Goal: Information Seeking & Learning: Check status

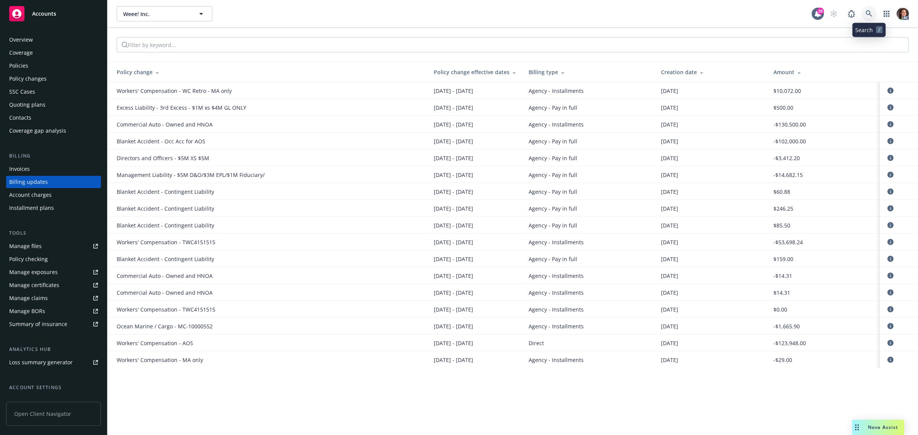
click at [868, 10] on icon at bounding box center [868, 13] width 6 height 6
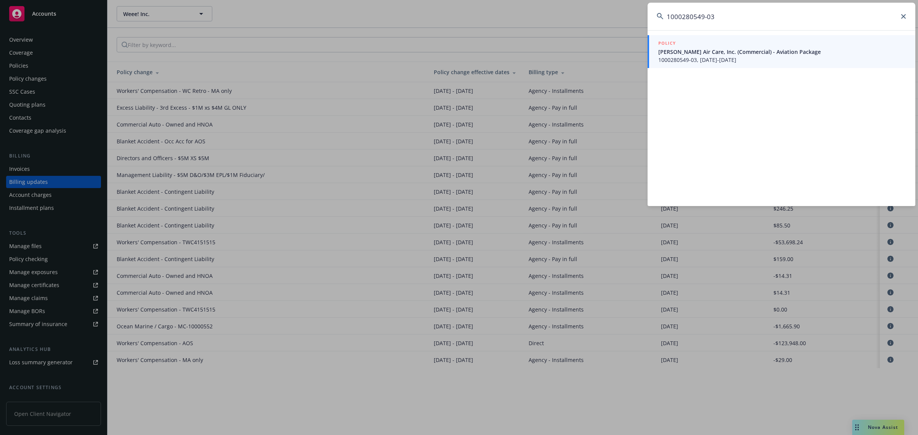
type input "1000280549-03"
click at [697, 53] on span "Thiel Air Care, Inc. (Commercial) - Aviation Package" at bounding box center [782, 52] width 248 height 8
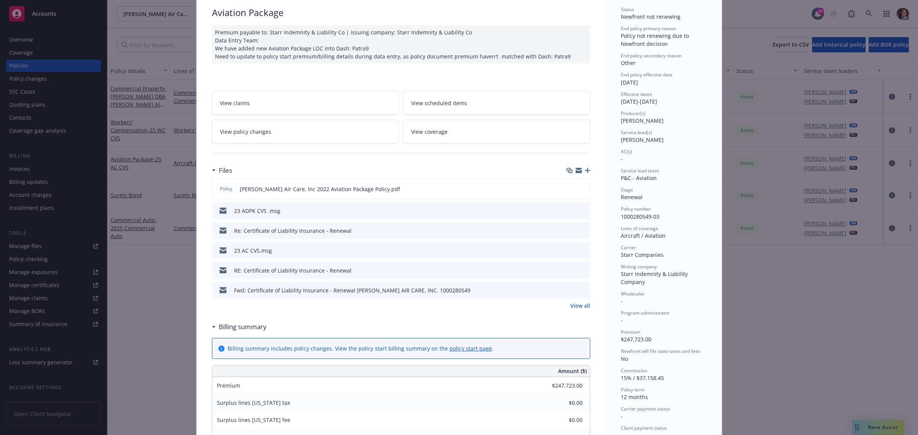
scroll to position [143, 0]
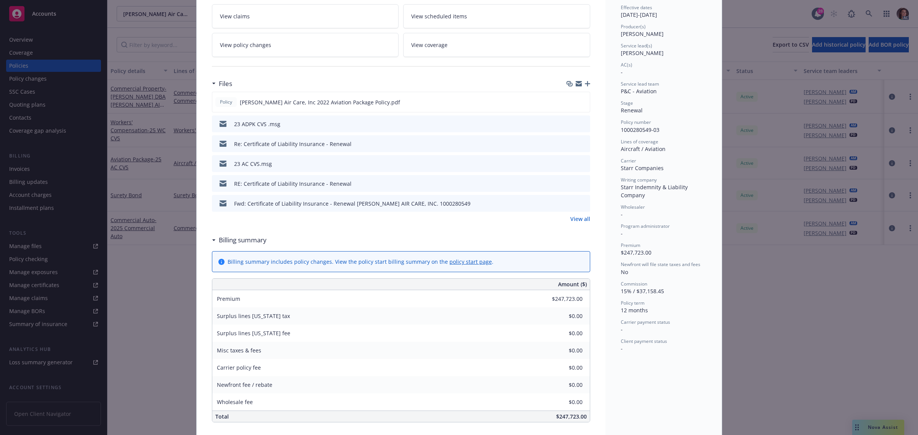
click at [310, 49] on link "View policy changes" at bounding box center [305, 45] width 187 height 24
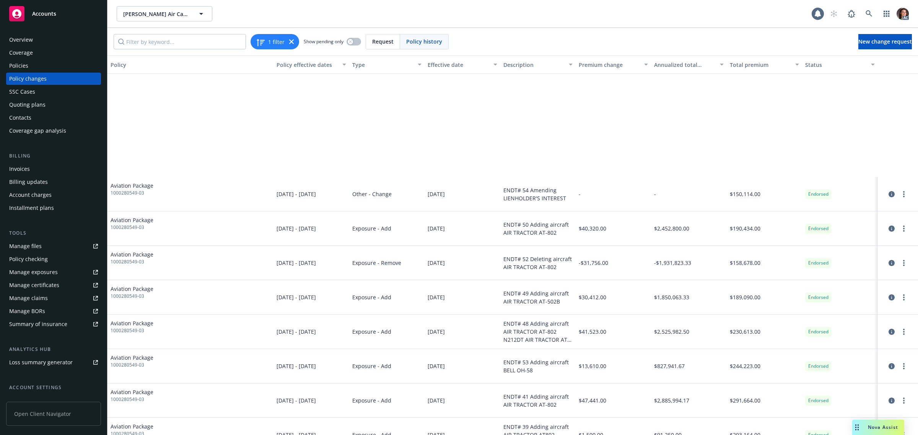
scroll to position [258, 0]
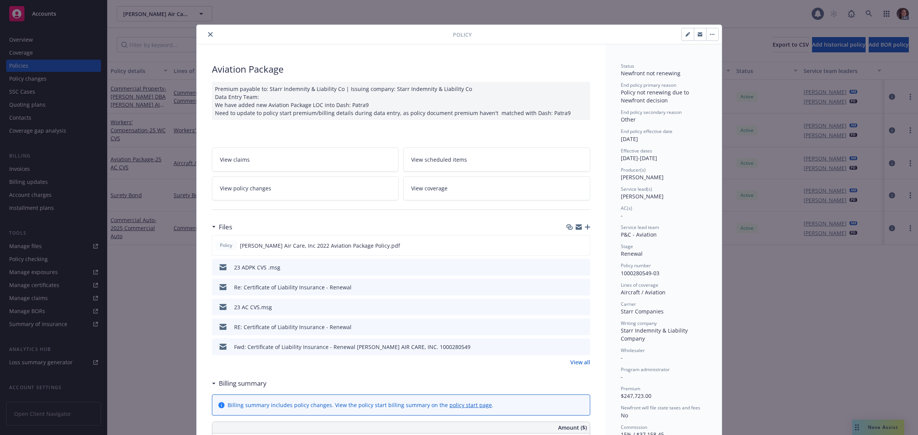
scroll to position [23, 0]
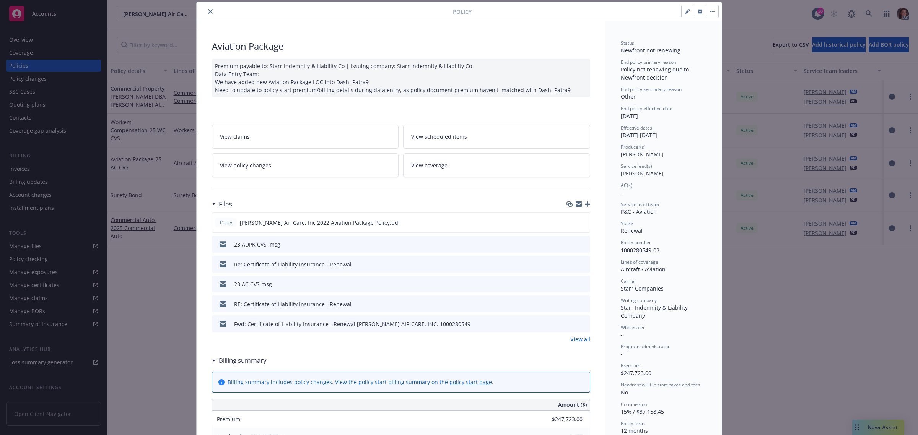
click at [573, 340] on link "View all" at bounding box center [580, 339] width 20 height 8
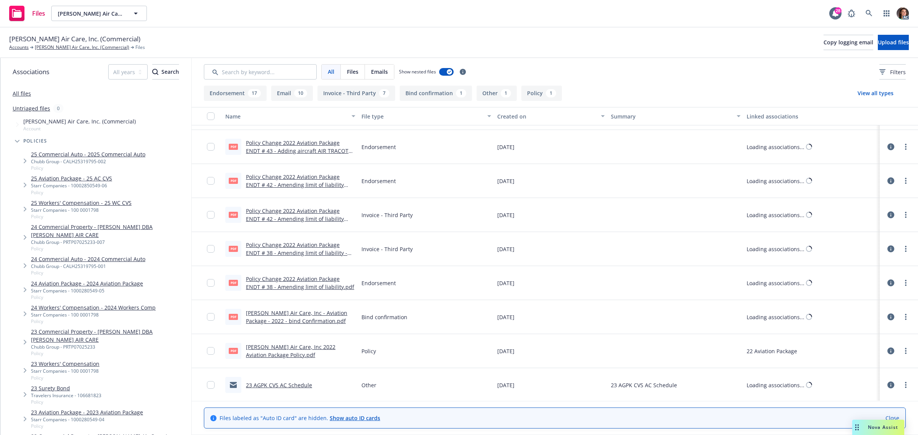
scroll to position [974, 0]
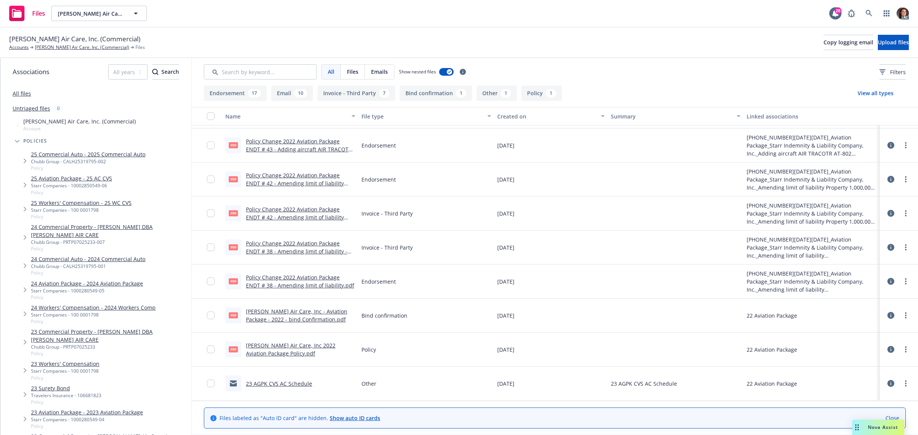
click at [306, 245] on link "Policy Change 2022 Aviation Package ENDT # 38 - Amending limit of liability - I…" at bounding box center [296, 251] width 101 height 23
click at [280, 312] on link "[PERSON_NAME] Air Care, Inc - Aviation Package - 2022 - bind Confirmation.pdf" at bounding box center [296, 315] width 101 height 15
click at [286, 346] on link "[PERSON_NAME] Air Care, Inc 2022 Aviation Package Policy.pdf" at bounding box center [290, 349] width 89 height 15
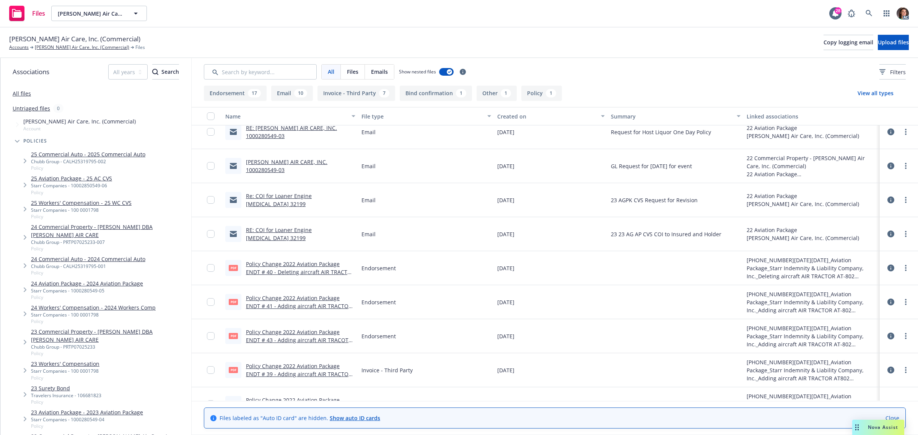
scroll to position [239, 0]
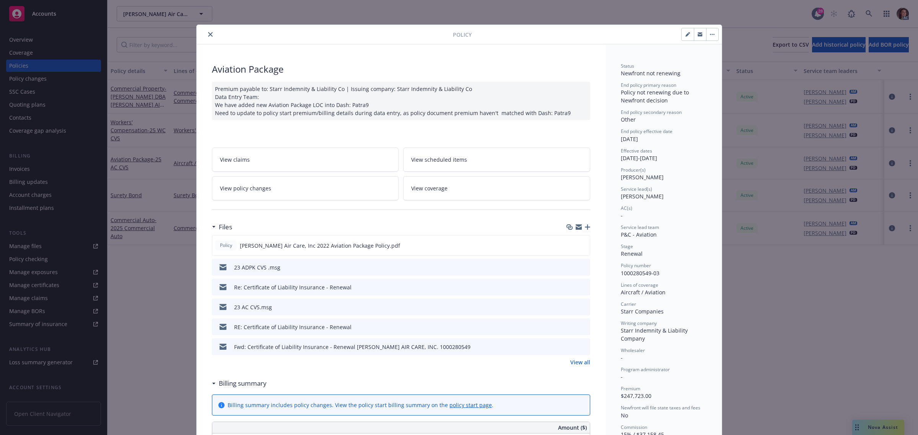
click at [21, 167] on div "Policy Aviation Package Premium payable to: Starr Indemnity & Liability Co | Is…" at bounding box center [459, 217] width 918 height 435
click at [208, 35] on icon "close" at bounding box center [210, 34] width 5 height 5
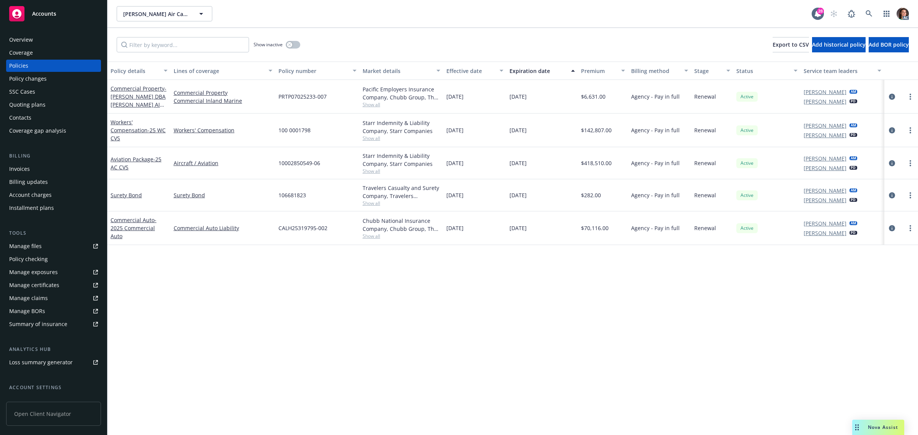
click at [26, 169] on div "Invoices" at bounding box center [19, 169] width 21 height 12
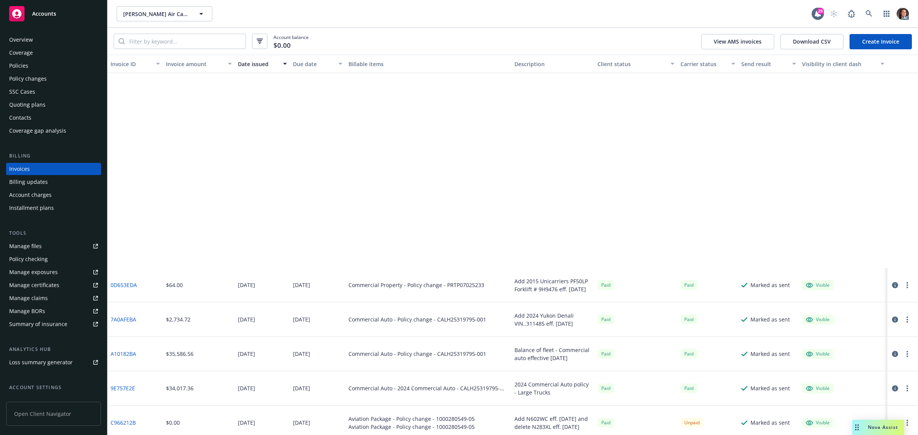
scroll to position [532, 0]
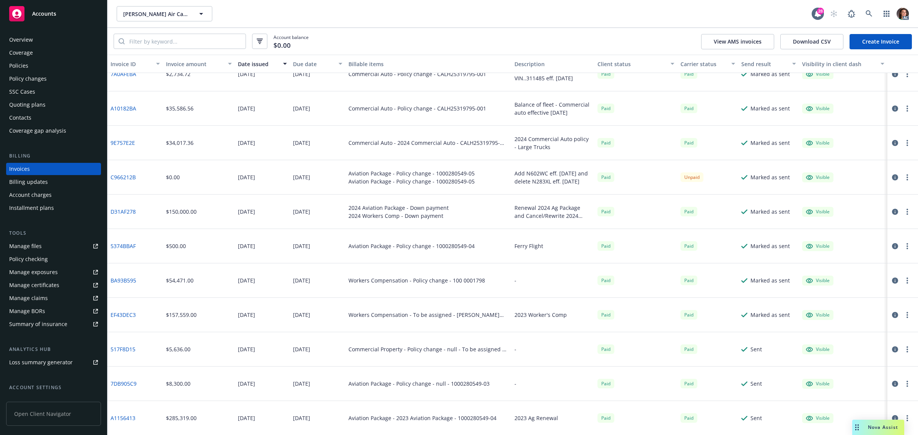
click at [126, 418] on link "A1156413" at bounding box center [122, 418] width 25 height 8
click at [151, 40] on input "search" at bounding box center [185, 41] width 121 height 15
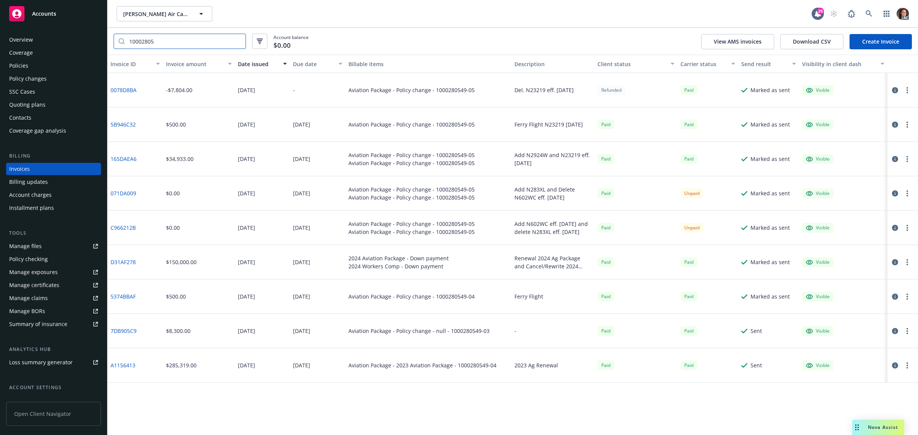
scroll to position [0, 0]
type input "10002805"
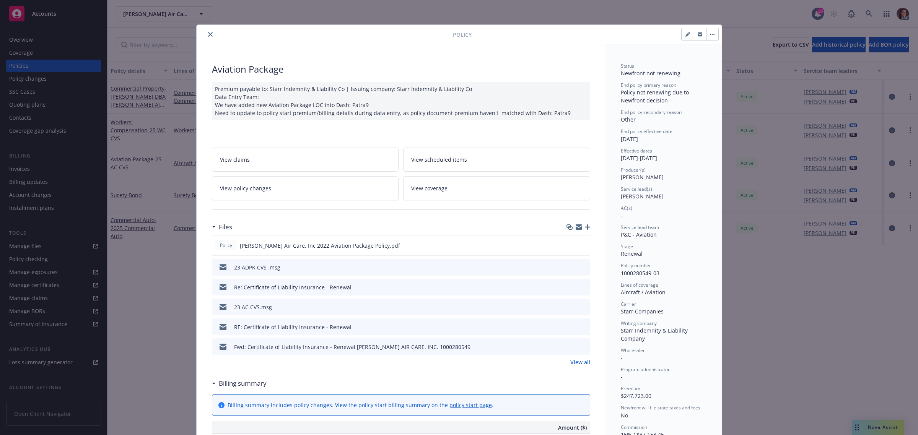
scroll to position [23, 0]
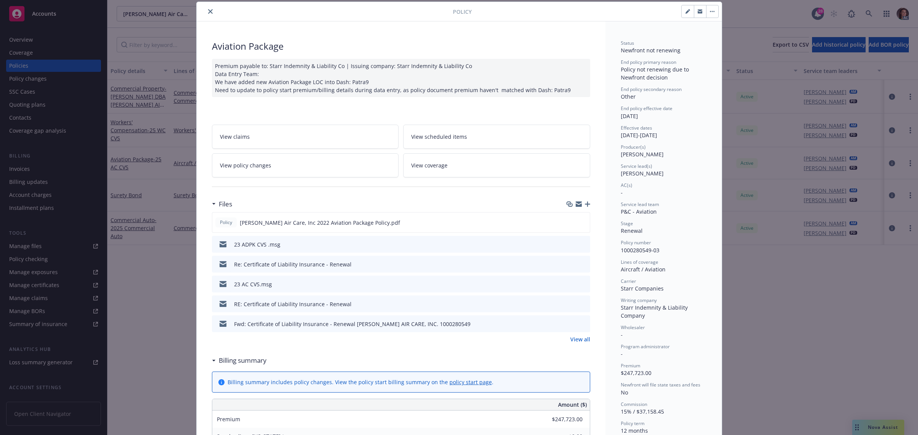
drag, startPoint x: 205, startPoint y: 11, endPoint x: 218, endPoint y: 13, distance: 12.8
click at [208, 11] on icon "close" at bounding box center [210, 11] width 5 height 5
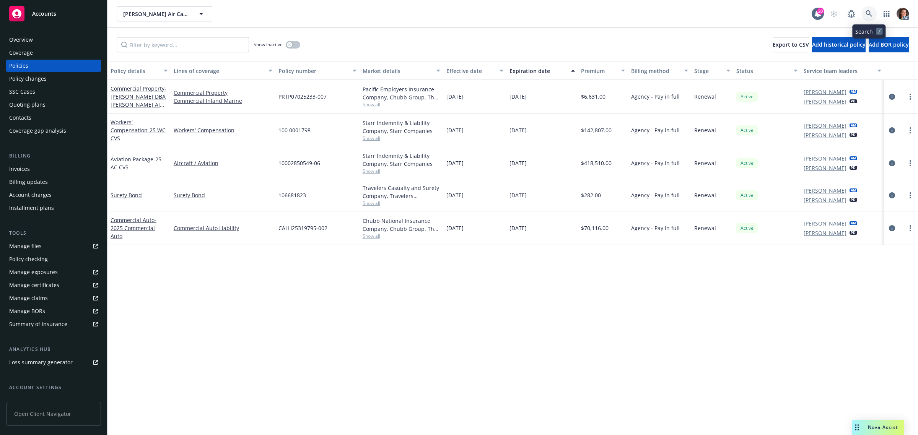
click at [865, 15] on icon at bounding box center [868, 13] width 7 height 7
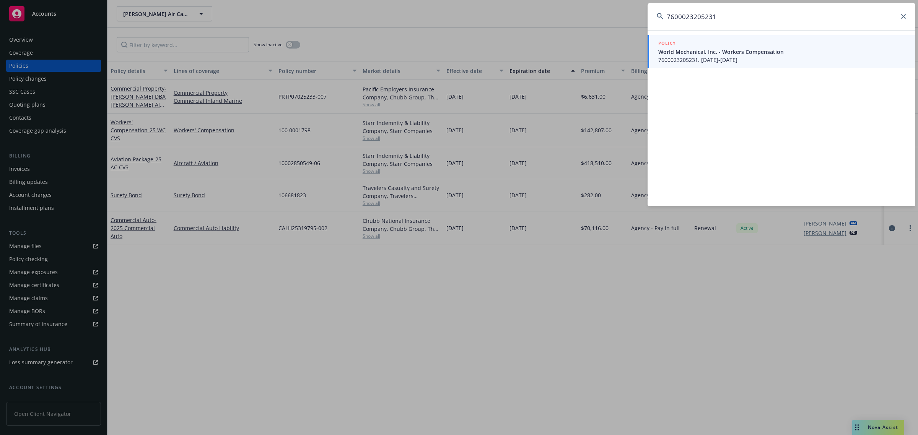
type input "7600023205231"
click at [711, 54] on span "World Mechanical, Inc. - Workers Compensation" at bounding box center [782, 52] width 248 height 8
